Goal: Information Seeking & Learning: Learn about a topic

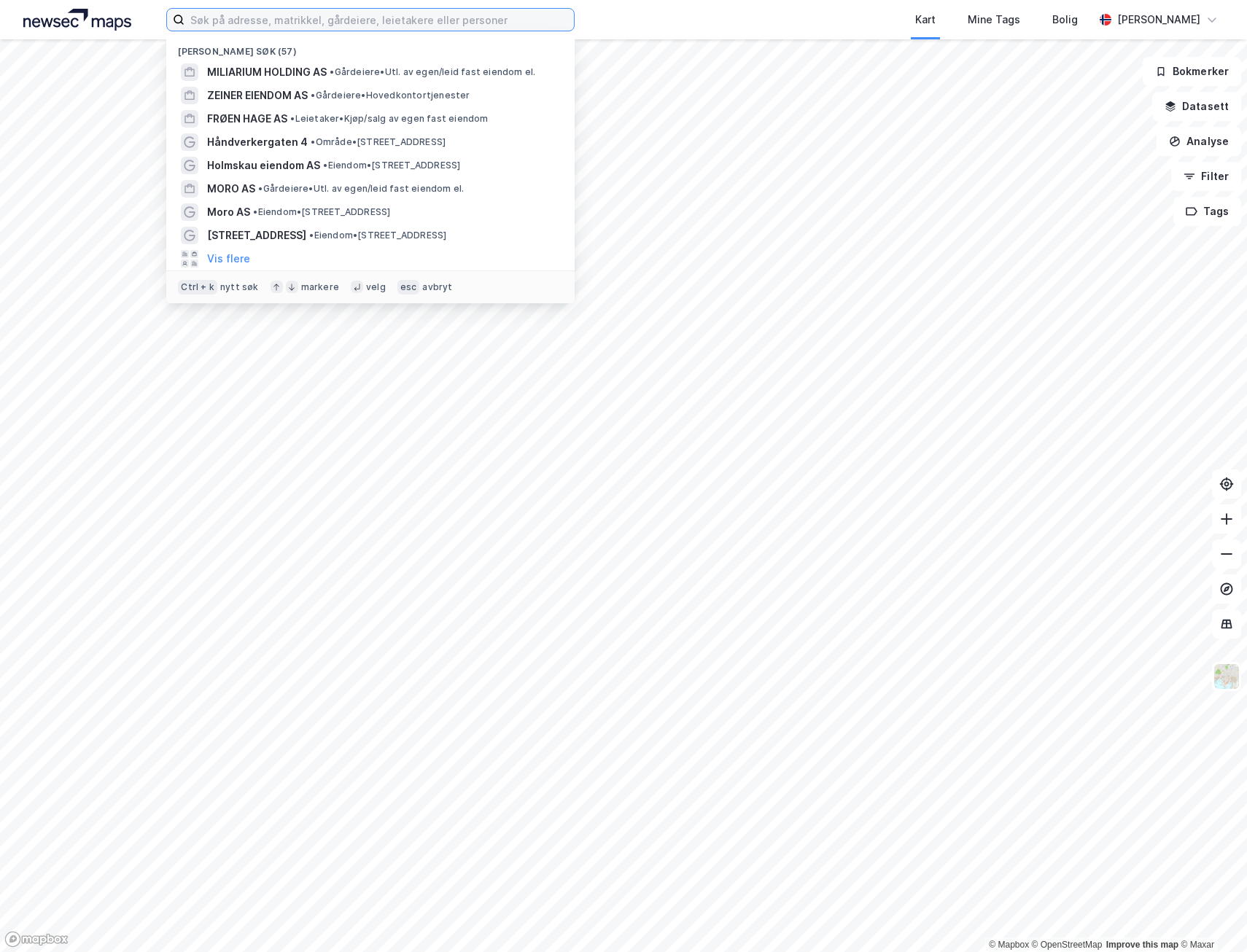
click at [317, 15] on input at bounding box center [379, 20] width 389 height 22
paste input "Skredderveien 2"
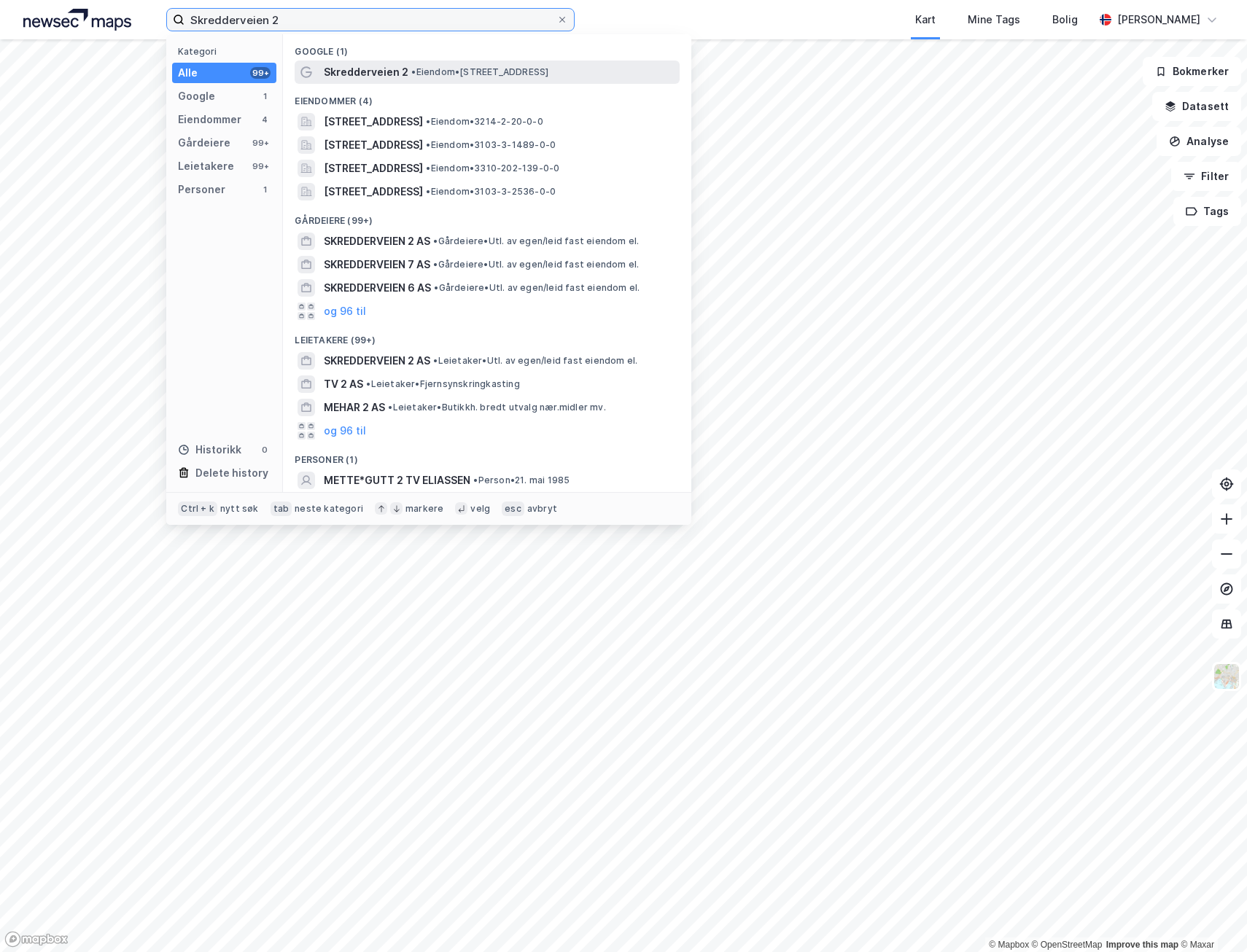
type input "Skredderveien 2"
click at [371, 74] on span "Skredderveien 2" at bounding box center [366, 72] width 85 height 17
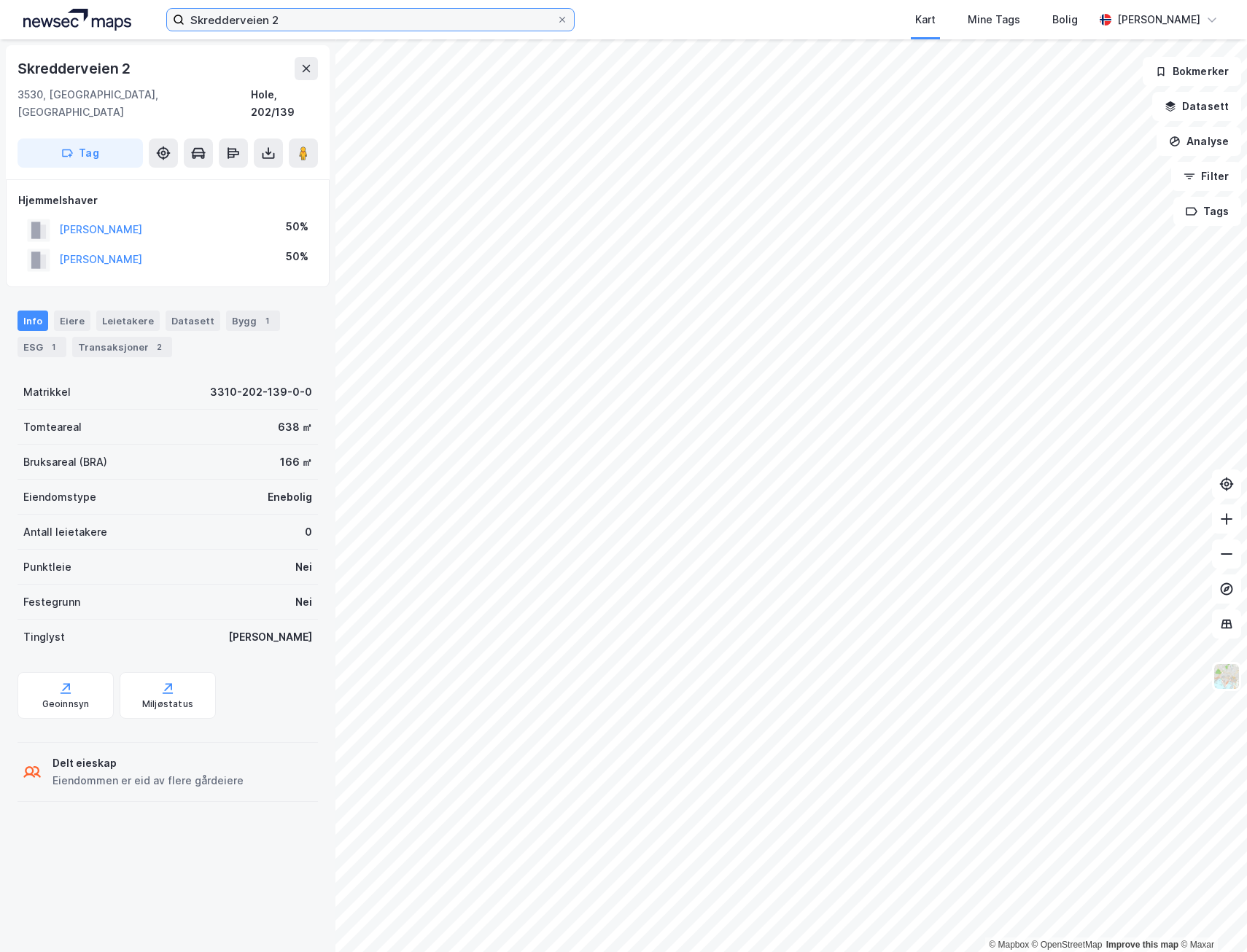
click at [282, 24] on input "Skredderveien 2" at bounding box center [371, 20] width 372 height 22
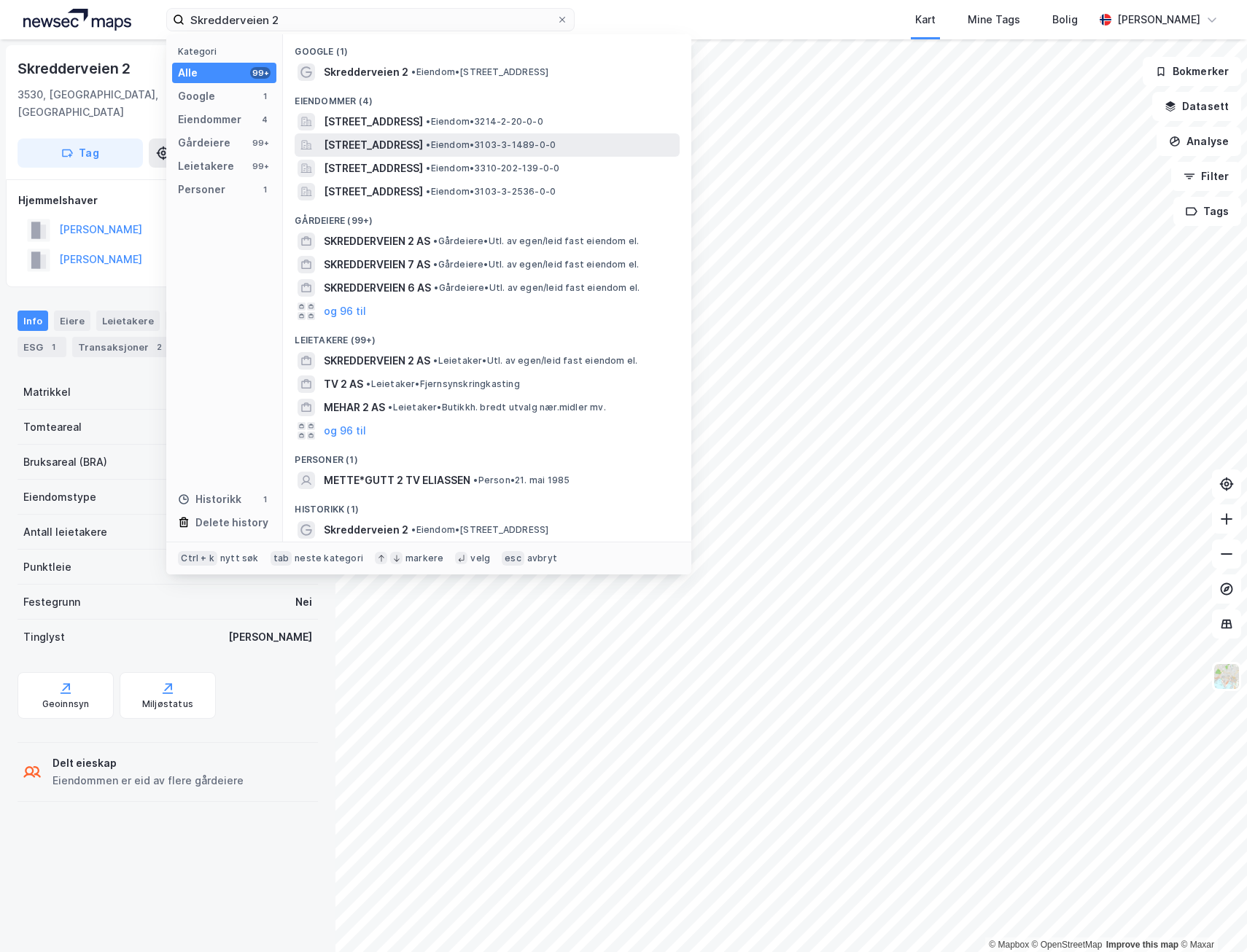
click at [406, 147] on span "[STREET_ADDRESS]" at bounding box center [373, 144] width 99 height 17
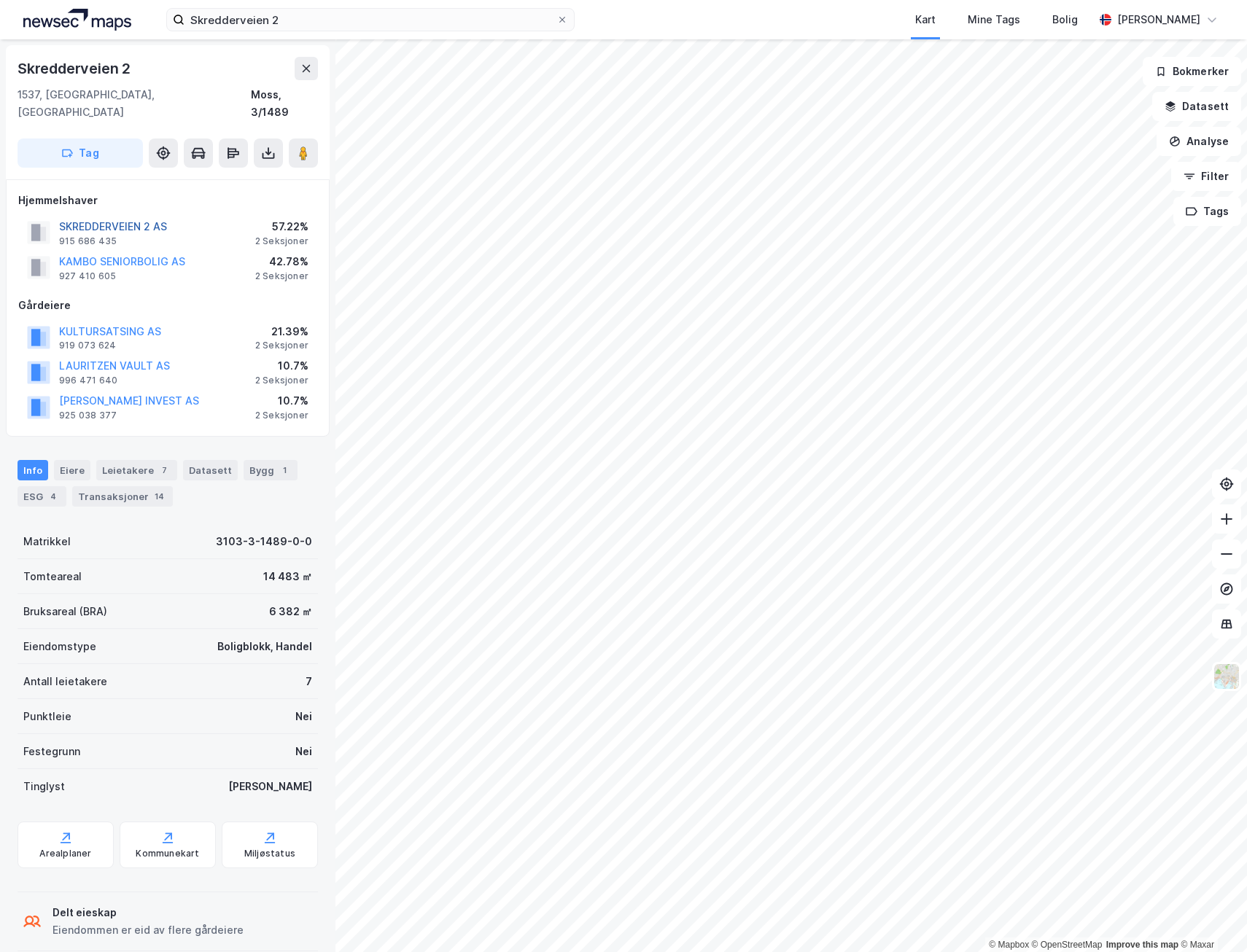
click at [0, 0] on button "SKREDDERVEIEN 2 AS" at bounding box center [0, 0] width 0 height 0
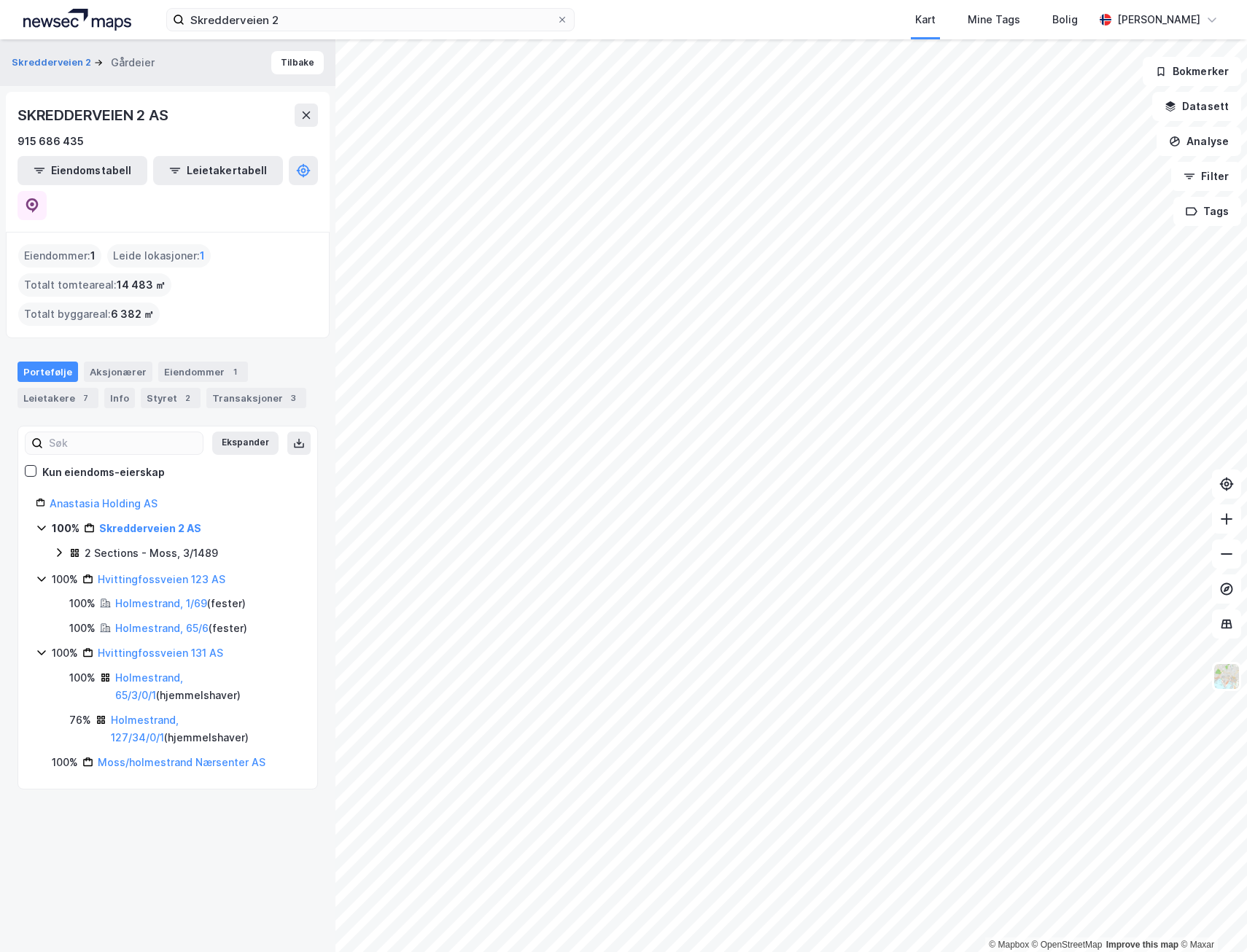
click at [42, 522] on icon at bounding box center [42, 528] width 11 height 11
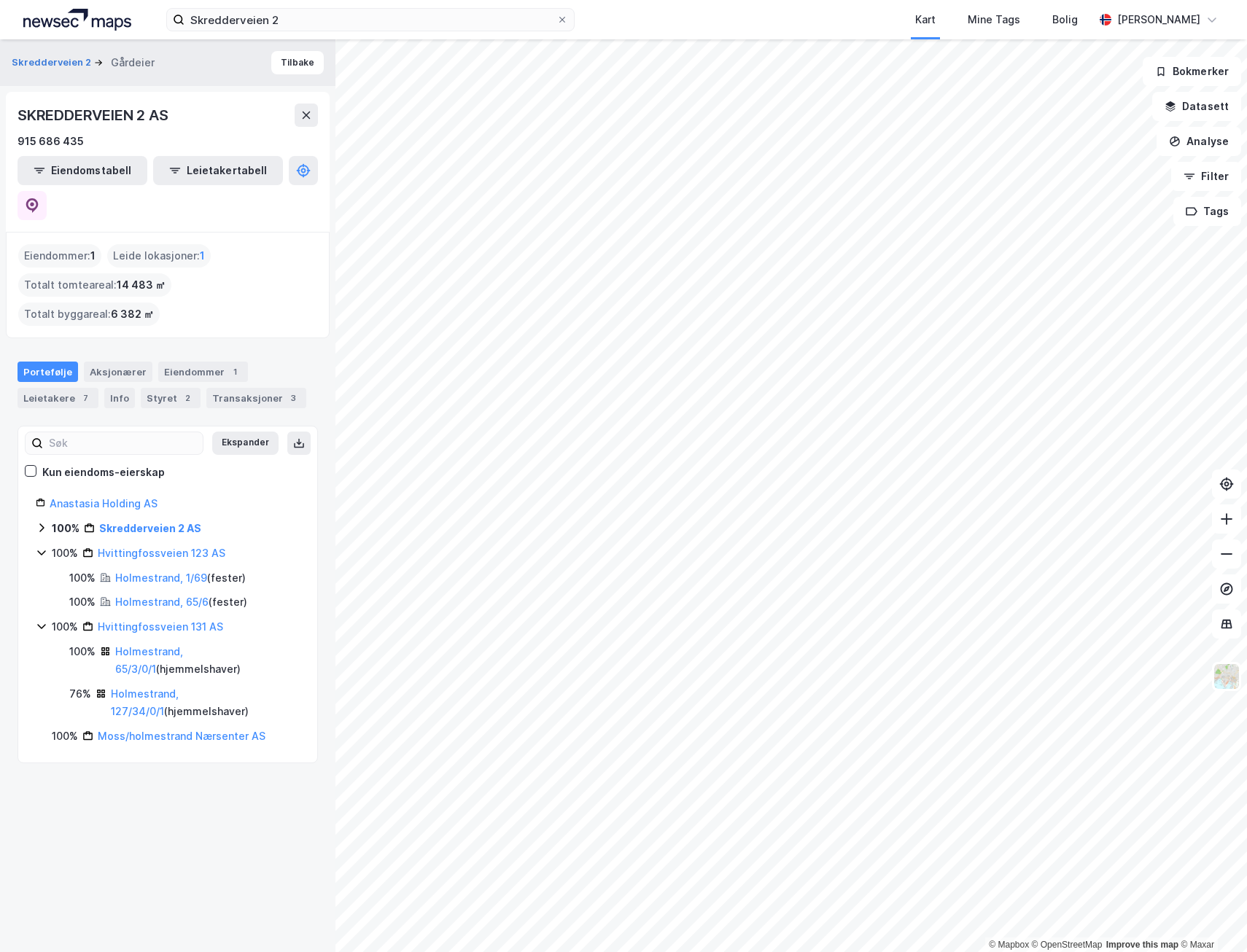
click at [42, 522] on icon at bounding box center [42, 528] width 11 height 11
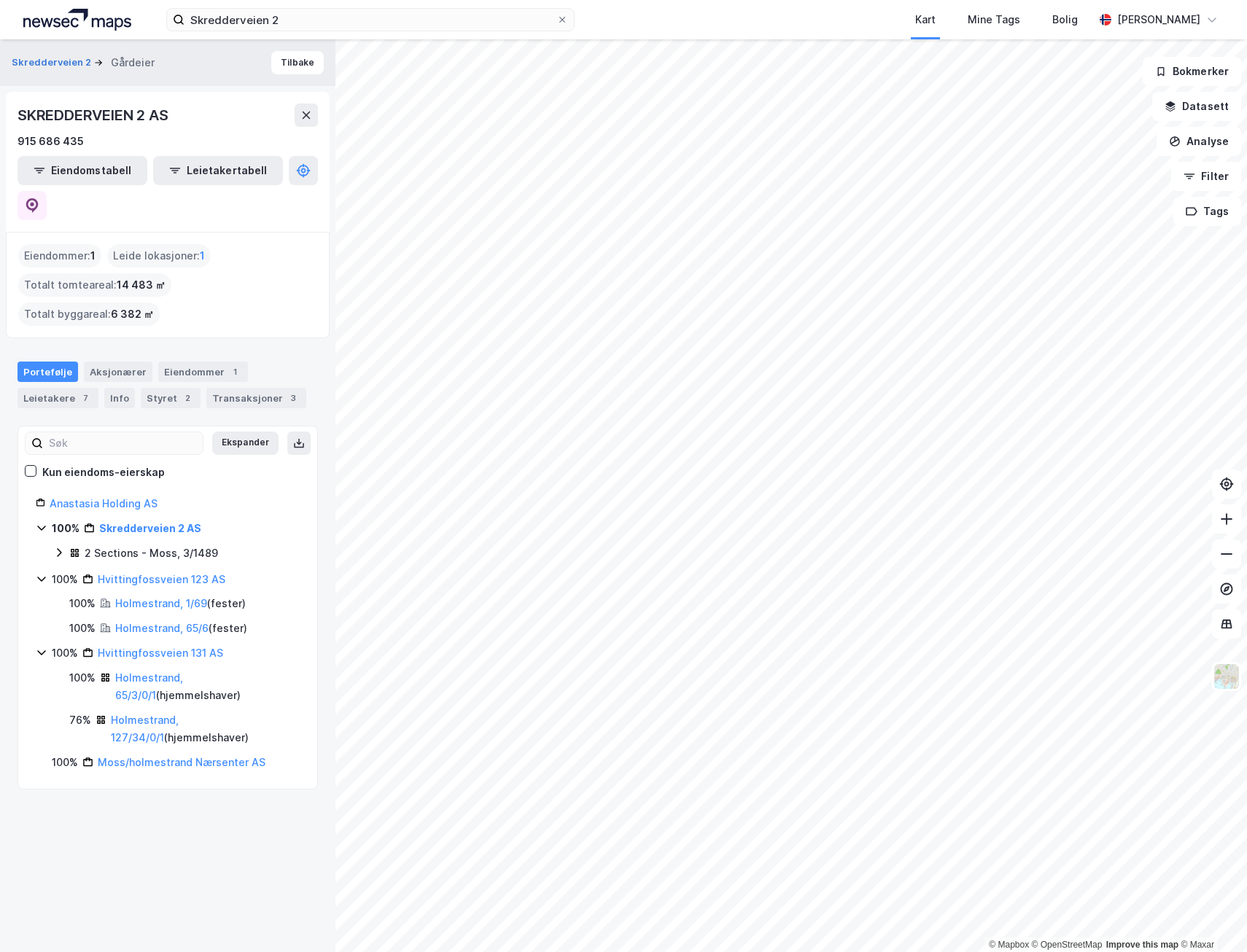
click at [59, 547] on icon at bounding box center [59, 552] width 11 height 11
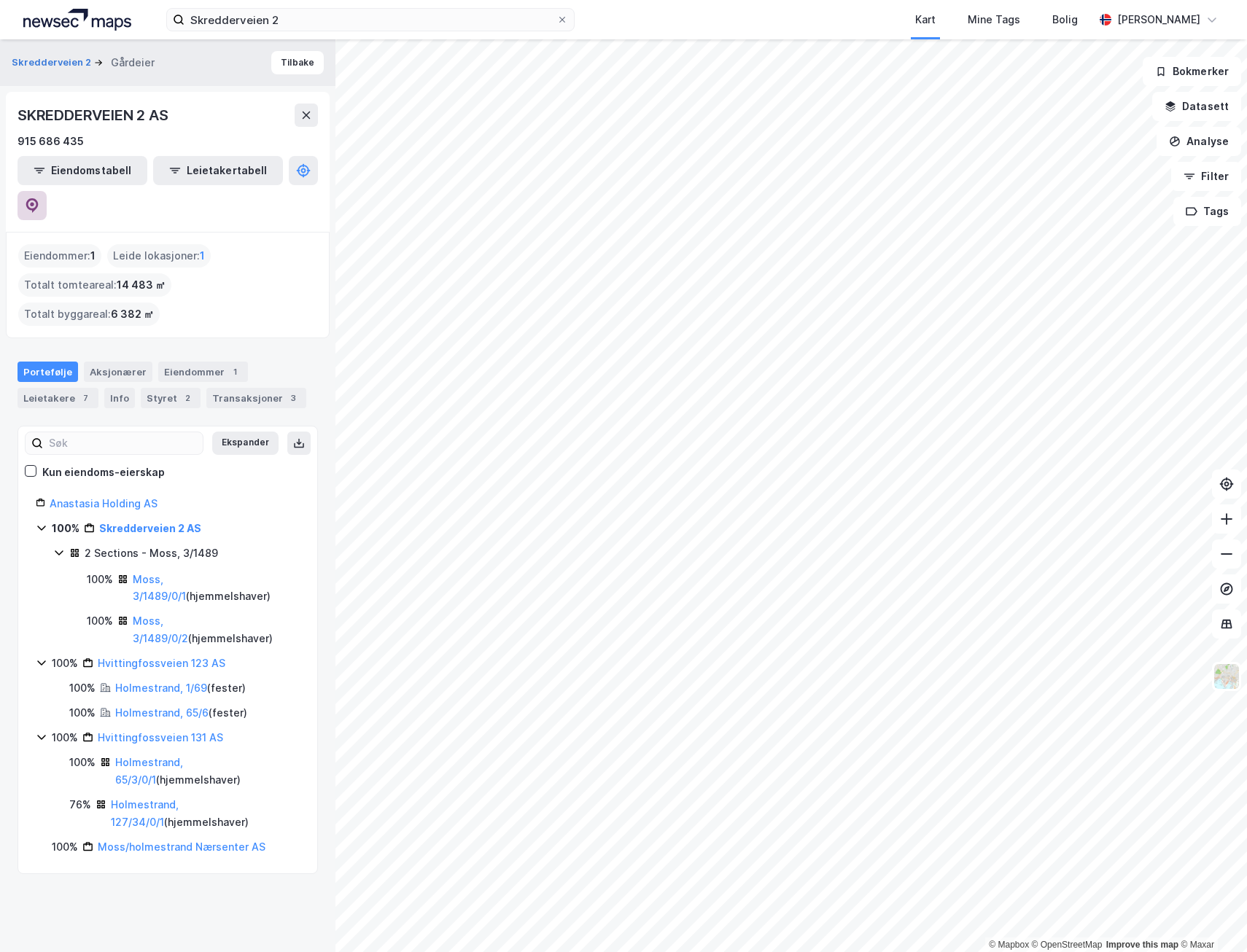
click at [47, 191] on button at bounding box center [32, 206] width 29 height 29
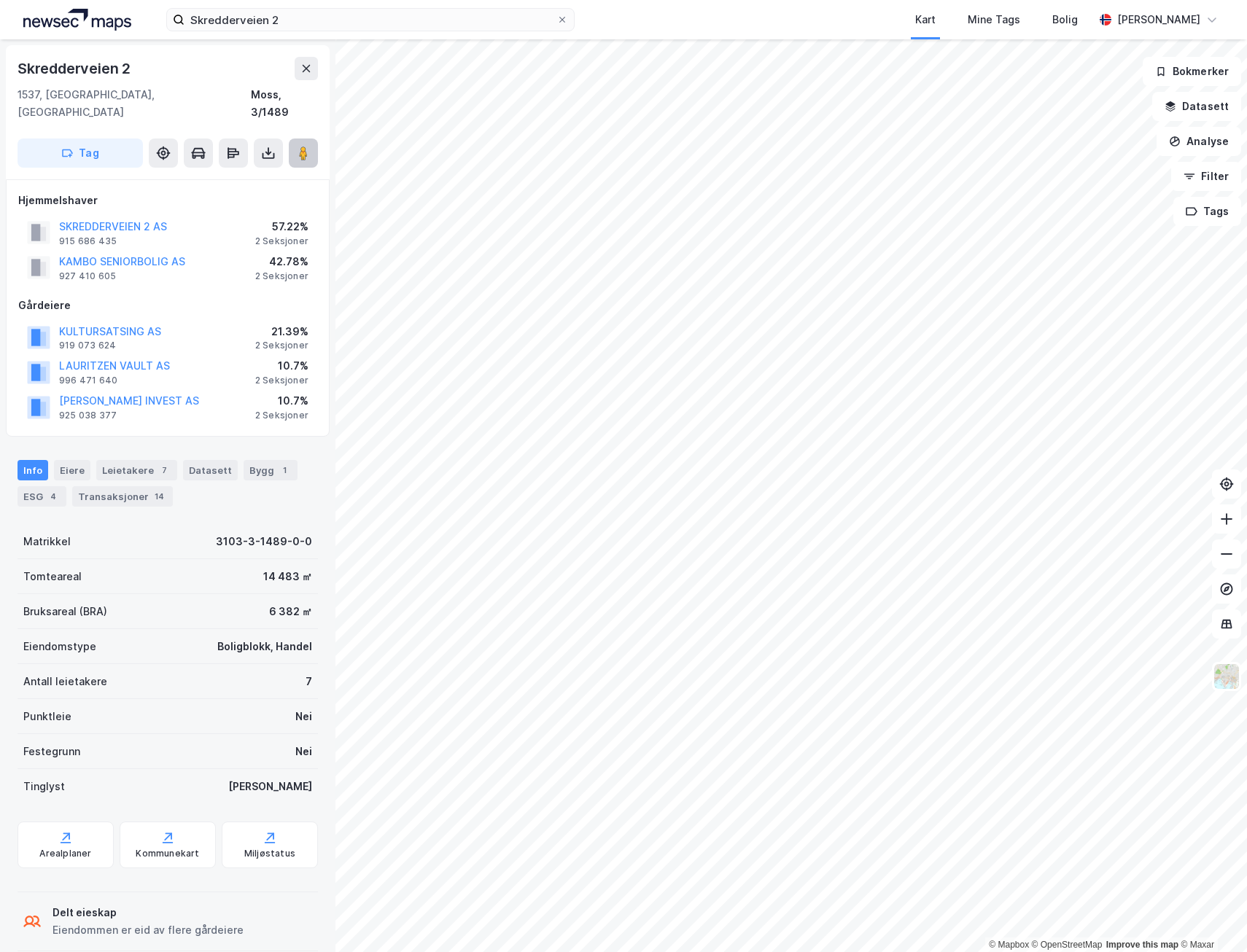
click at [306, 145] on button at bounding box center [304, 153] width 29 height 29
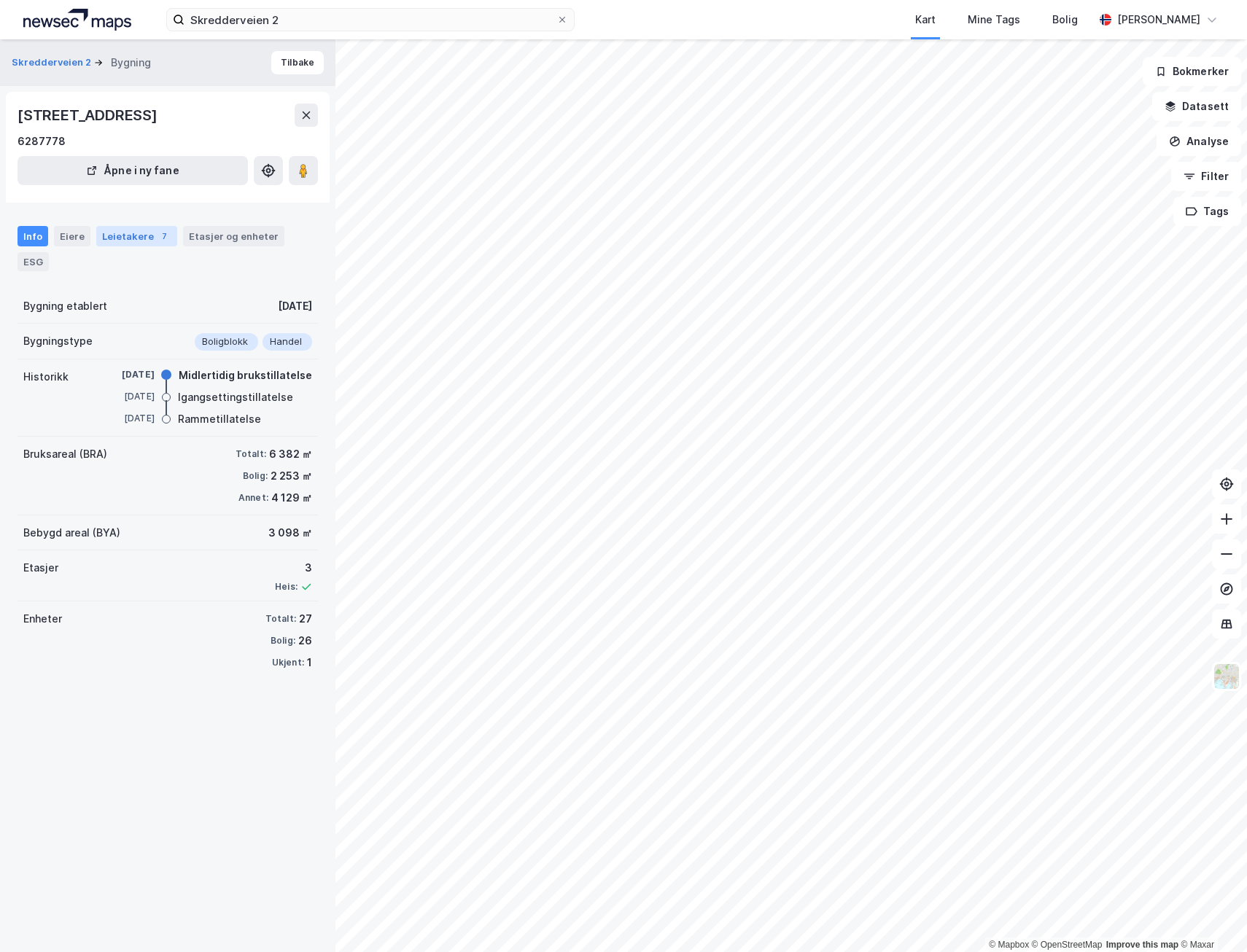
click at [130, 237] on div "Leietakere 7" at bounding box center [136, 236] width 81 height 20
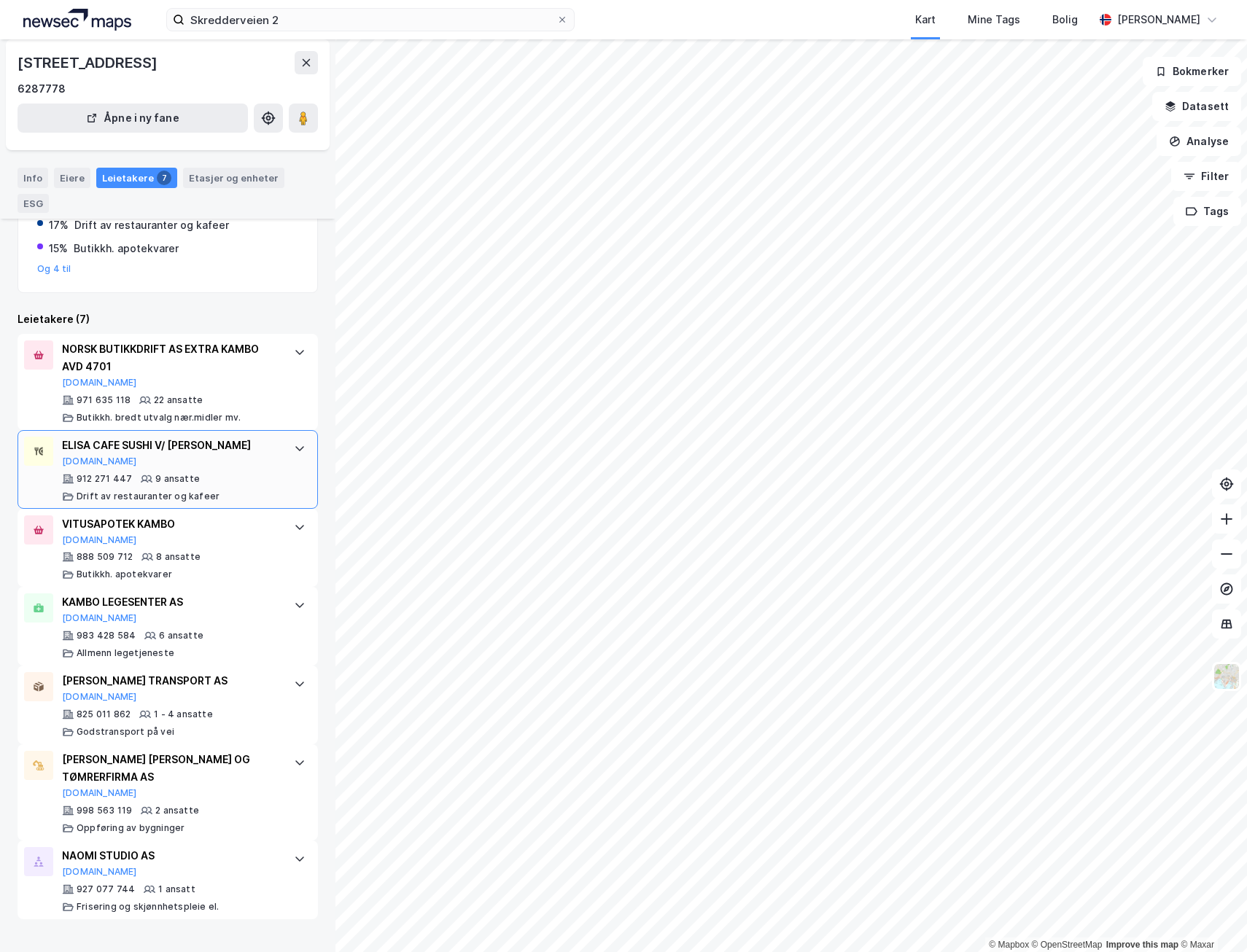
scroll to position [222, 0]
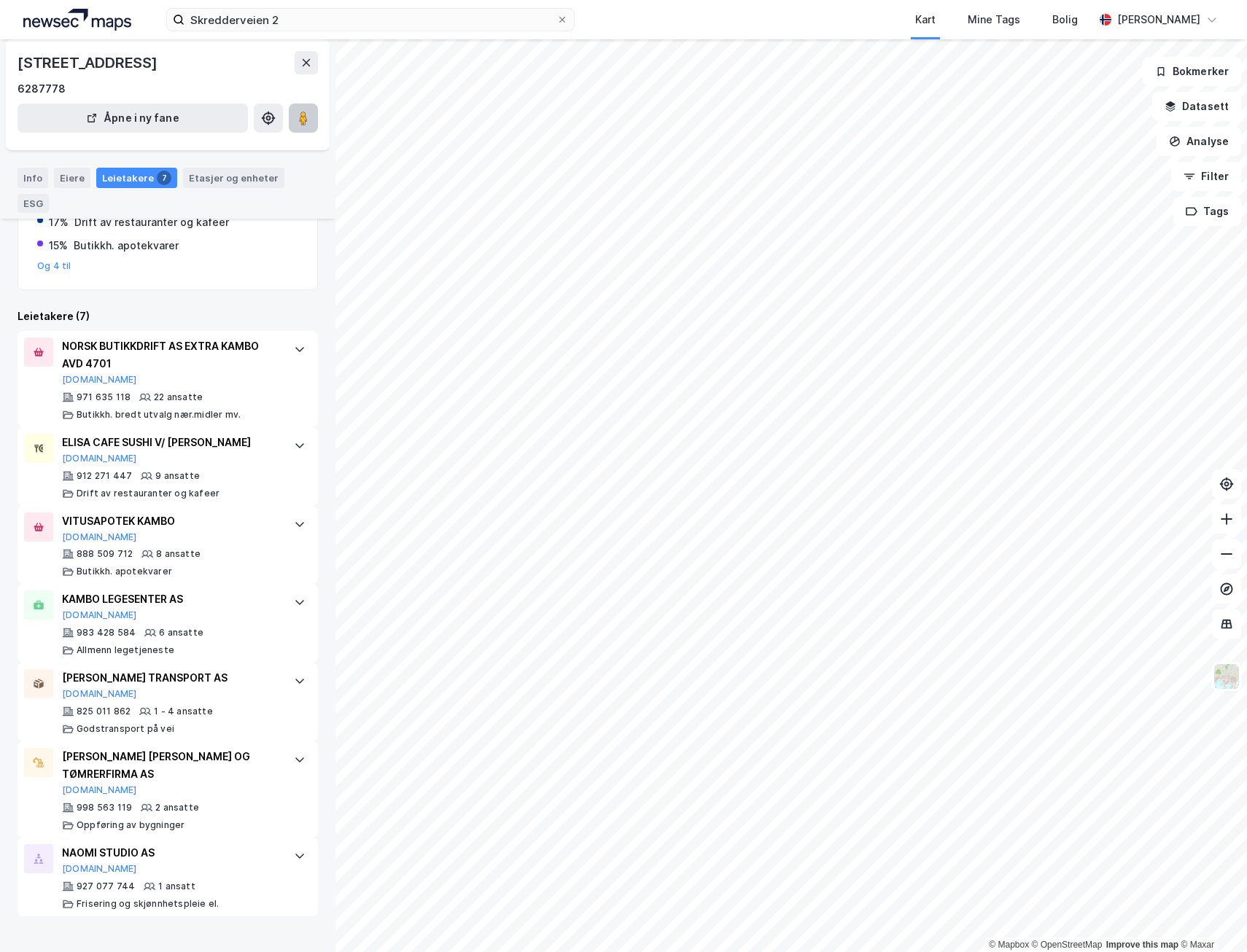
click at [313, 125] on button at bounding box center [304, 118] width 29 height 29
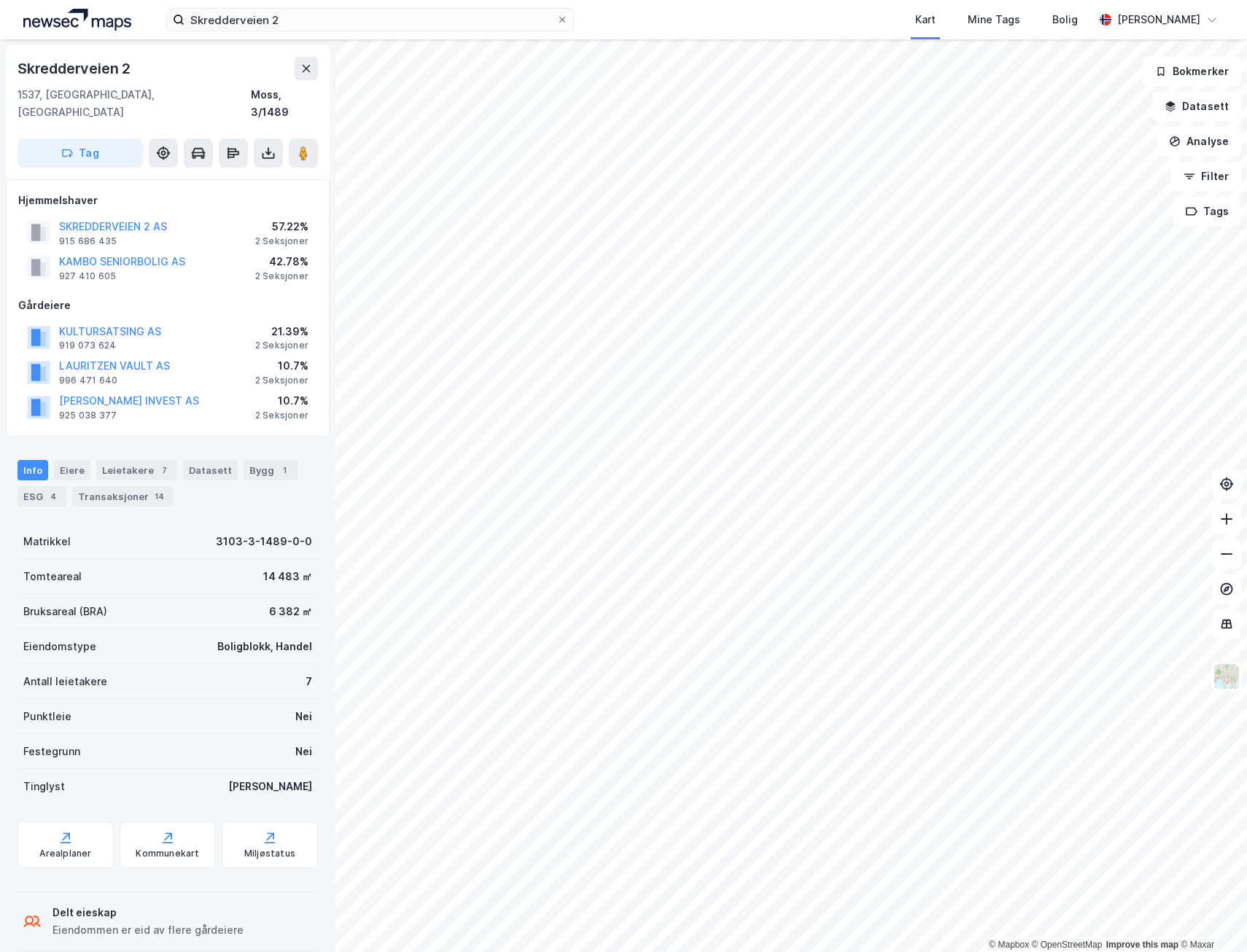
scroll to position [1, 0]
click at [0, 0] on button "KAMBO SENIORBOLIG AS" at bounding box center [0, 0] width 0 height 0
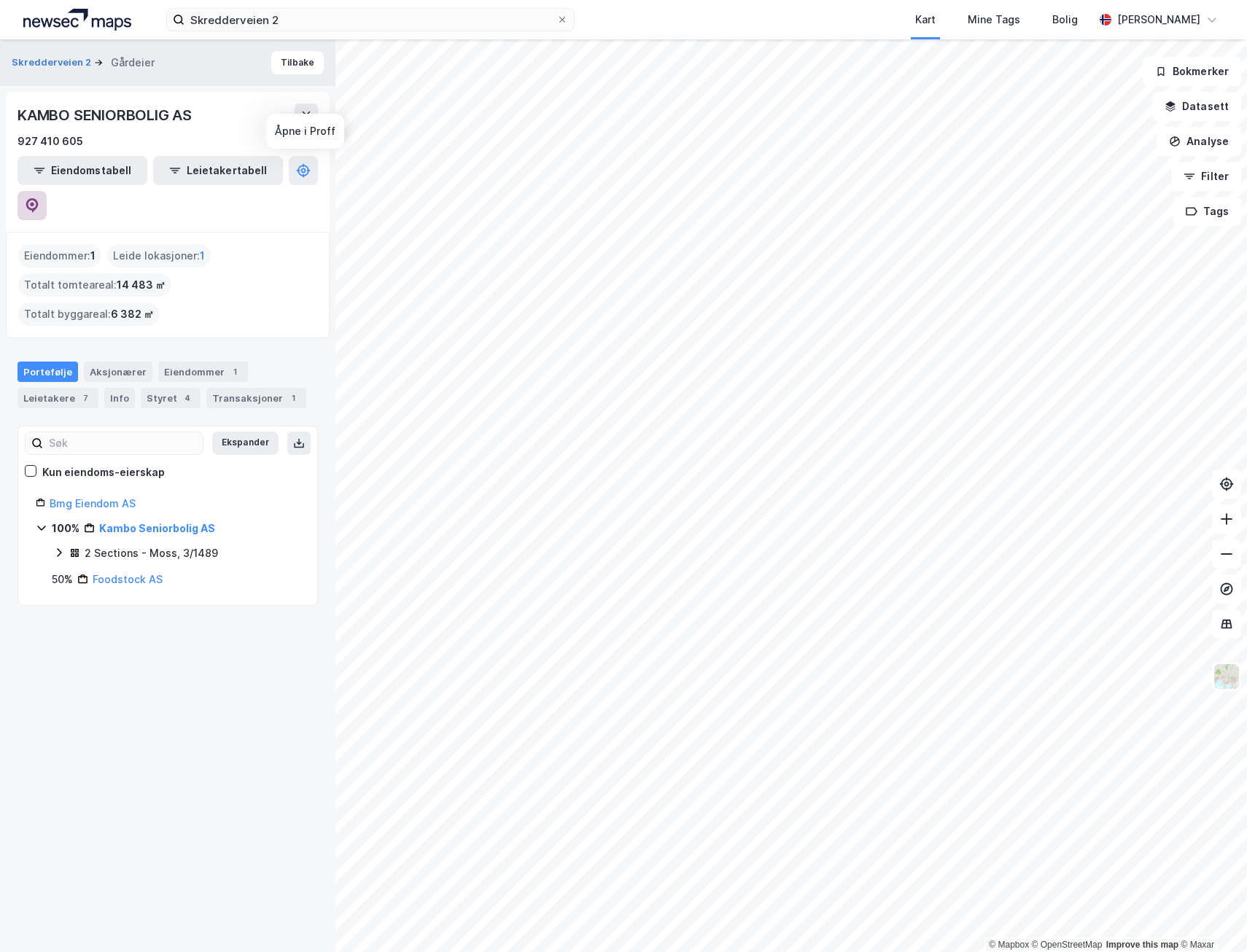
click at [47, 191] on button at bounding box center [32, 206] width 29 height 29
